Goal: Task Accomplishment & Management: Use online tool/utility

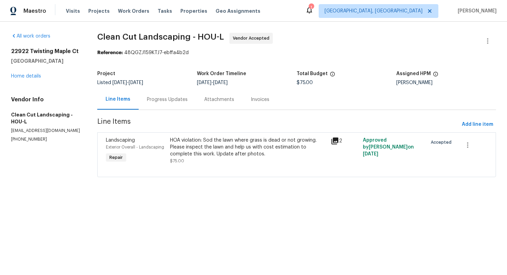
click at [164, 100] on div "Progress Updates" at bounding box center [167, 99] width 41 height 7
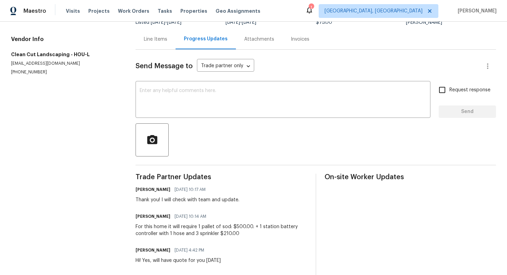
scroll to position [54, 0]
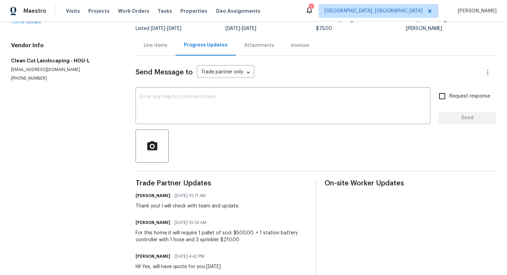
click at [150, 48] on div "Line Items" at bounding box center [155, 45] width 23 height 7
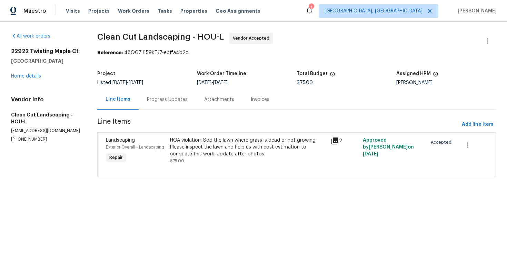
click at [182, 144] on div "HOA violation: Sod the lawn where grass is dead or not growing. Please inspect …" at bounding box center [248, 147] width 157 height 21
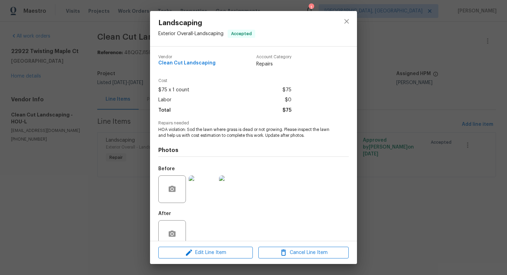
scroll to position [14, 0]
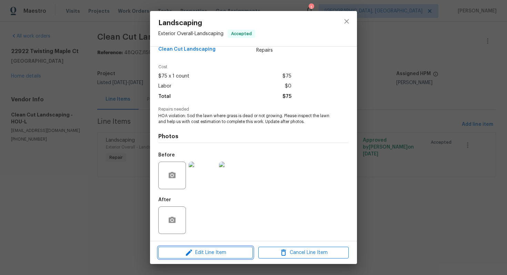
click at [202, 254] on span "Edit Line Item" at bounding box center [205, 253] width 90 height 9
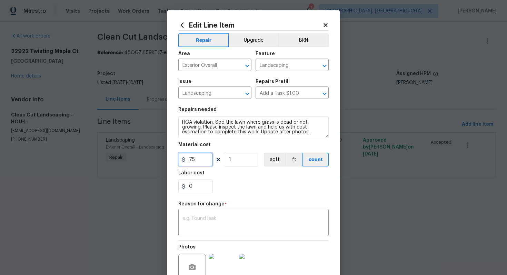
click at [203, 161] on input "75" at bounding box center [195, 160] width 34 height 14
type input "710"
click at [230, 230] on textarea at bounding box center [253, 223] width 142 height 14
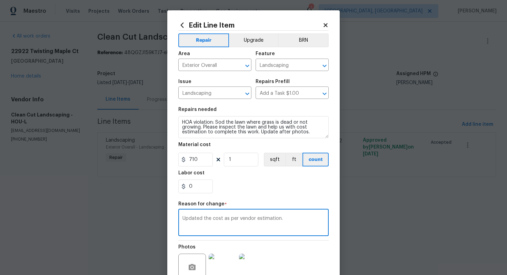
scroll to position [65, 0]
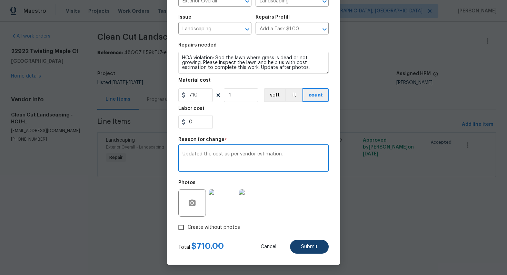
type textarea "Updated the cost as per vendor estimation."
click at [304, 246] on span "Submit" at bounding box center [309, 246] width 17 height 5
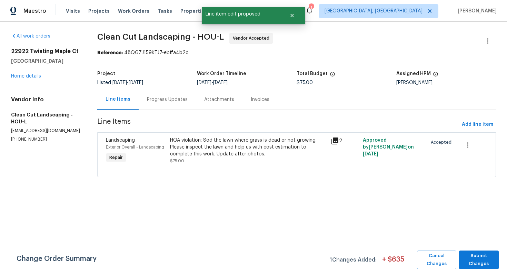
scroll to position [0, 0]
click at [488, 261] on span "Submit Changes" at bounding box center [478, 260] width 33 height 16
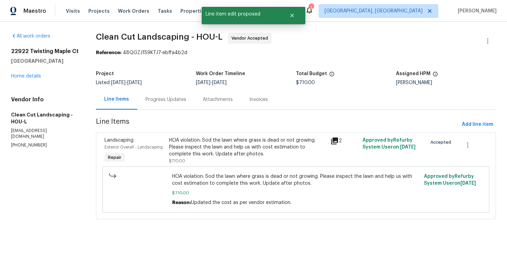
click at [170, 98] on div "Progress Updates" at bounding box center [165, 99] width 41 height 7
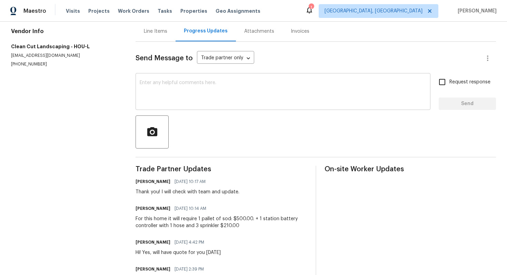
scroll to position [70, 0]
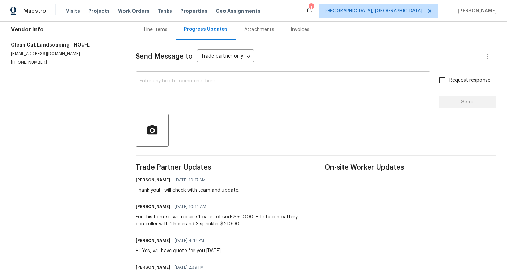
click at [179, 97] on textarea at bounding box center [283, 91] width 286 height 24
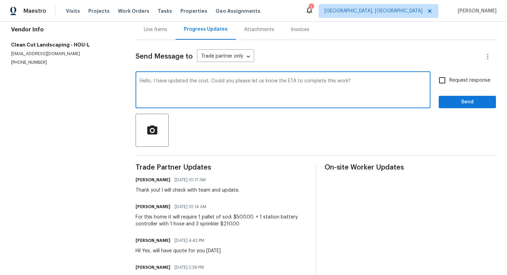
click at [363, 84] on textarea "Hello, I have updated the cost. Could you please let us know the ETA to complet…" at bounding box center [283, 91] width 286 height 24
type textarea "Hello, I have updated the cost. Could you please let us know the ETA to complet…"
click at [438, 83] on input "Request response" at bounding box center [442, 80] width 14 height 14
checkbox input "true"
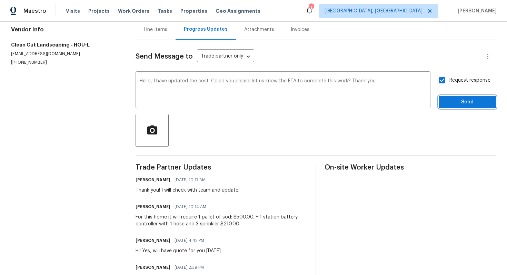
click at [444, 101] on button "Send" at bounding box center [466, 102] width 57 height 13
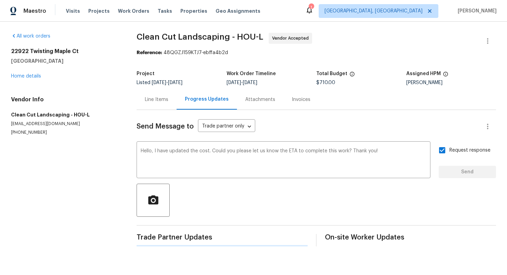
scroll to position [0, 0]
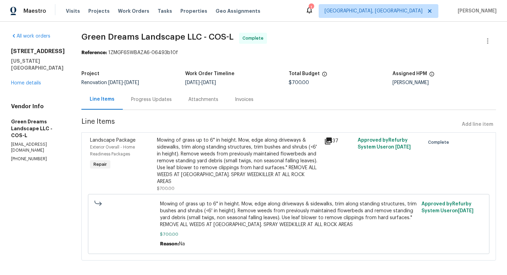
click at [238, 142] on div "Mowing of grass up to 6" in height. Mow, edge along driveways & sidewalks, trim…" at bounding box center [238, 161] width 163 height 48
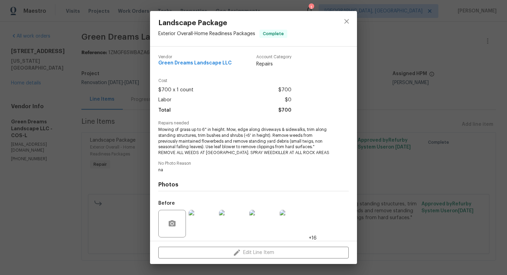
scroll to position [48, 0]
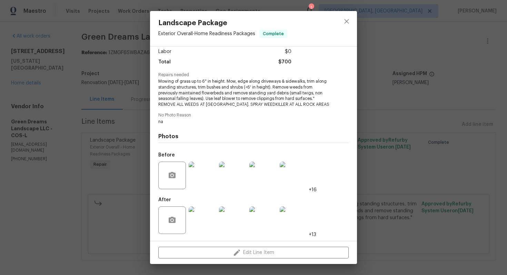
click at [207, 220] on img at bounding box center [203, 220] width 28 height 28
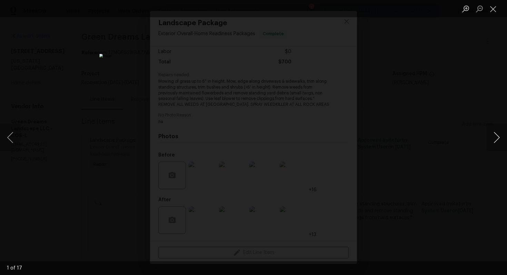
click at [500, 141] on button "Next image" at bounding box center [496, 138] width 21 height 28
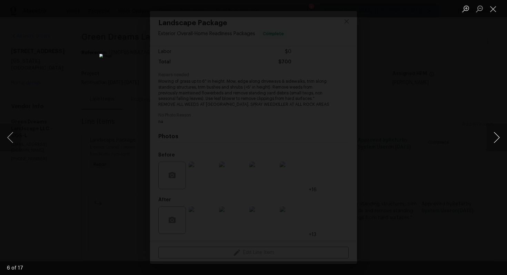
click at [500, 141] on button "Next image" at bounding box center [496, 138] width 21 height 28
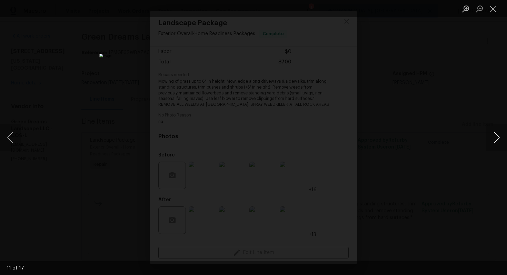
click at [500, 141] on button "Next image" at bounding box center [496, 138] width 21 height 28
click at [495, 139] on button "Next image" at bounding box center [496, 138] width 21 height 28
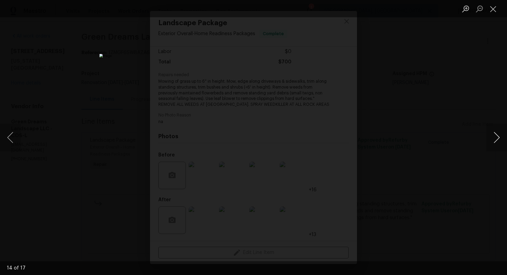
click at [499, 138] on button "Next image" at bounding box center [496, 138] width 21 height 28
click at [492, 131] on button "Next image" at bounding box center [496, 138] width 21 height 28
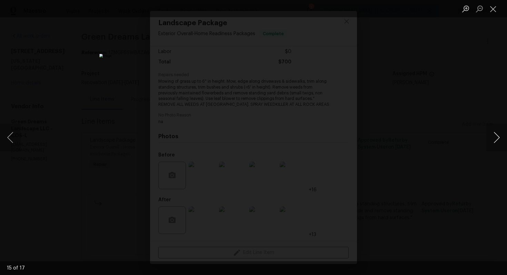
click at [492, 131] on button "Next image" at bounding box center [496, 138] width 21 height 28
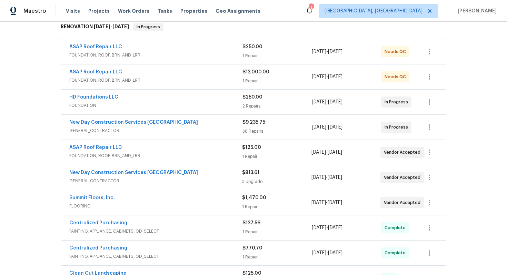
scroll to position [120, 0]
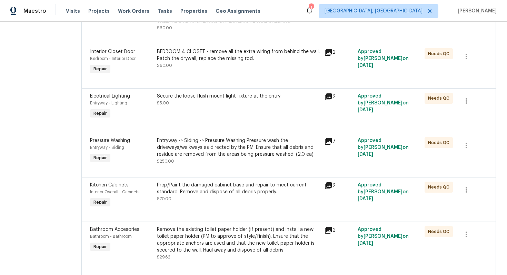
scroll to position [851, 0]
